Goal: Check status: Check status

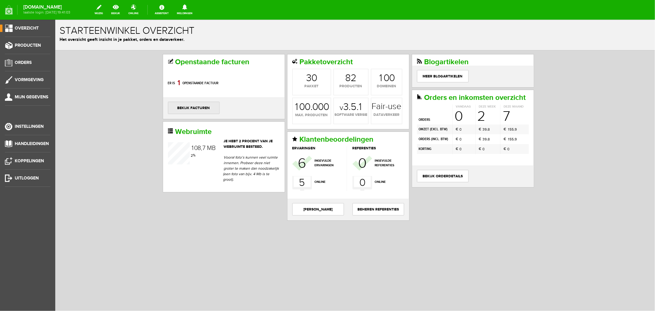
click at [191, 109] on link "bekijk facturen" at bounding box center [194, 107] width 52 height 12
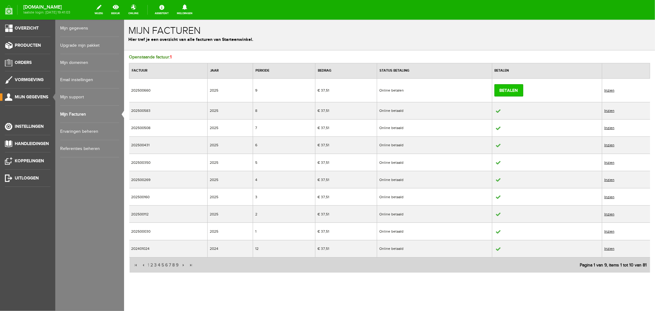
click at [508, 92] on link "Betalen" at bounding box center [508, 90] width 29 height 12
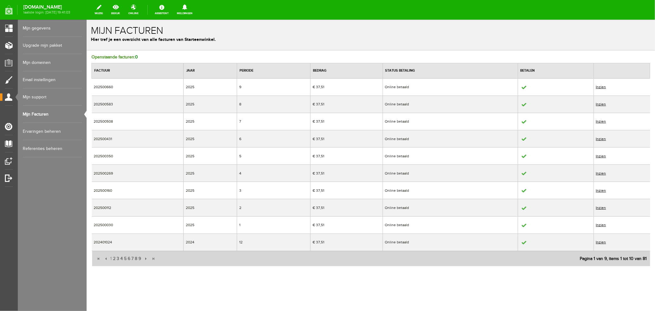
click at [606, 87] on link "Inzien" at bounding box center [601, 86] width 10 height 4
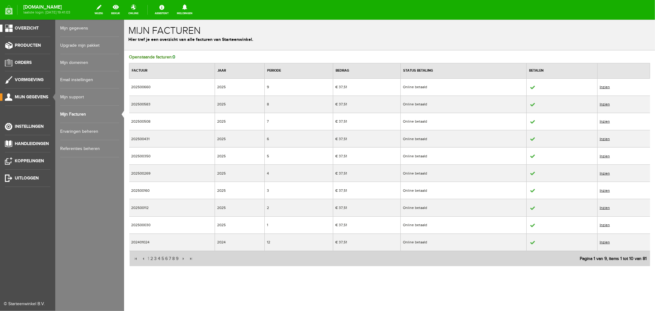
click at [25, 27] on span "Overzicht" at bounding box center [27, 27] width 24 height 5
